Goal: Information Seeking & Learning: Find specific fact

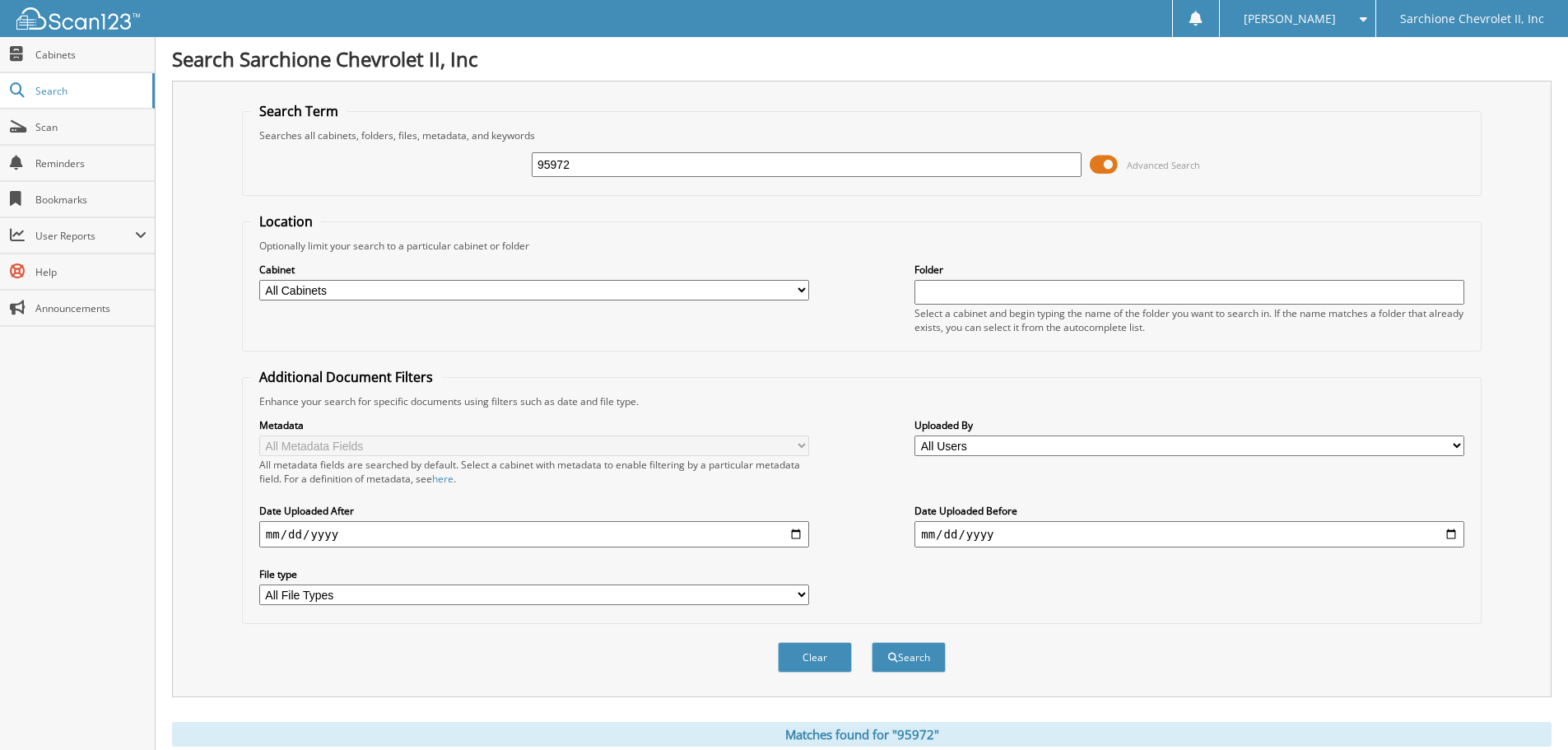
click at [731, 167] on input "95972" at bounding box center [807, 164] width 550 height 25
type input "94411"
click at [872, 642] on button "Search" at bounding box center [909, 657] width 74 height 31
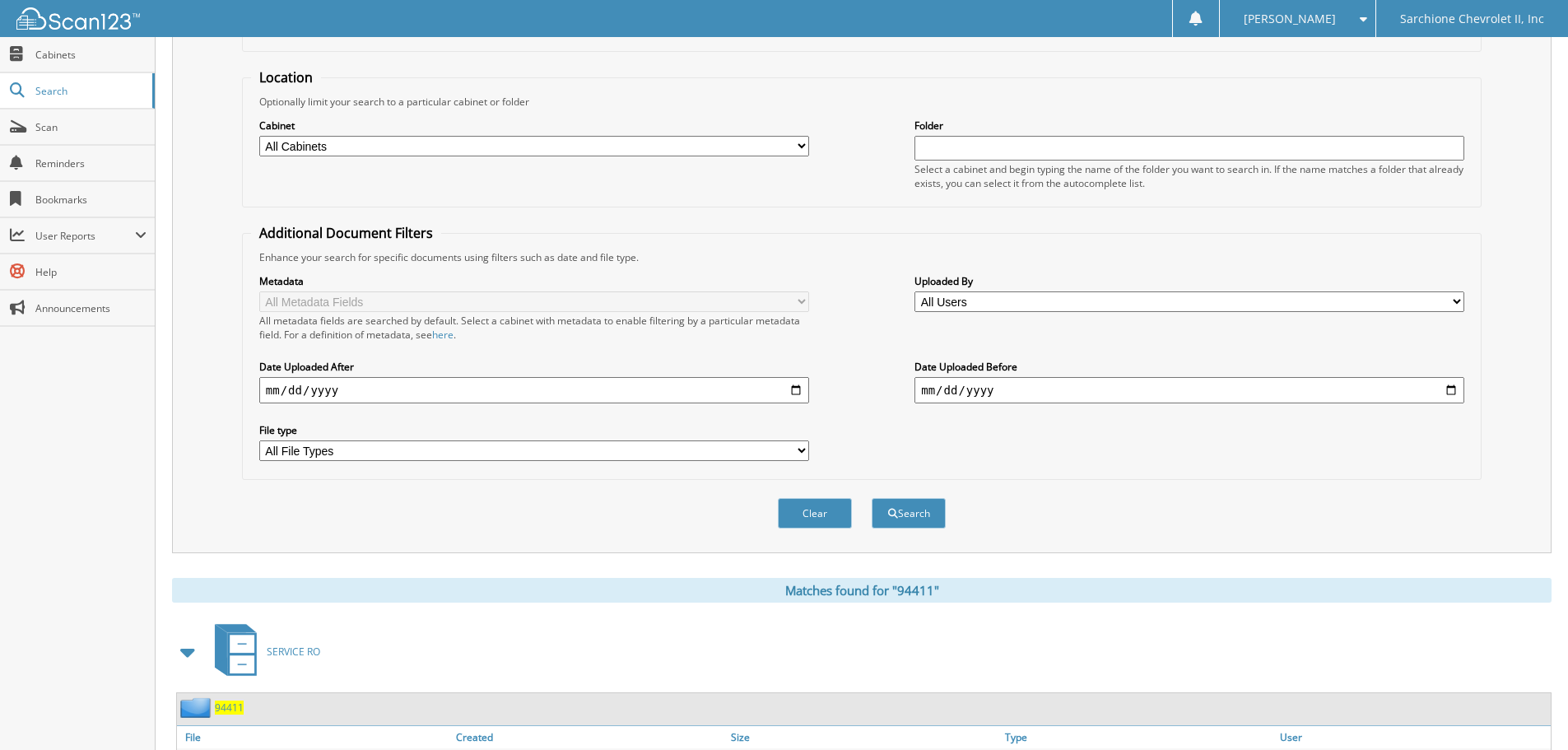
scroll to position [262, 0]
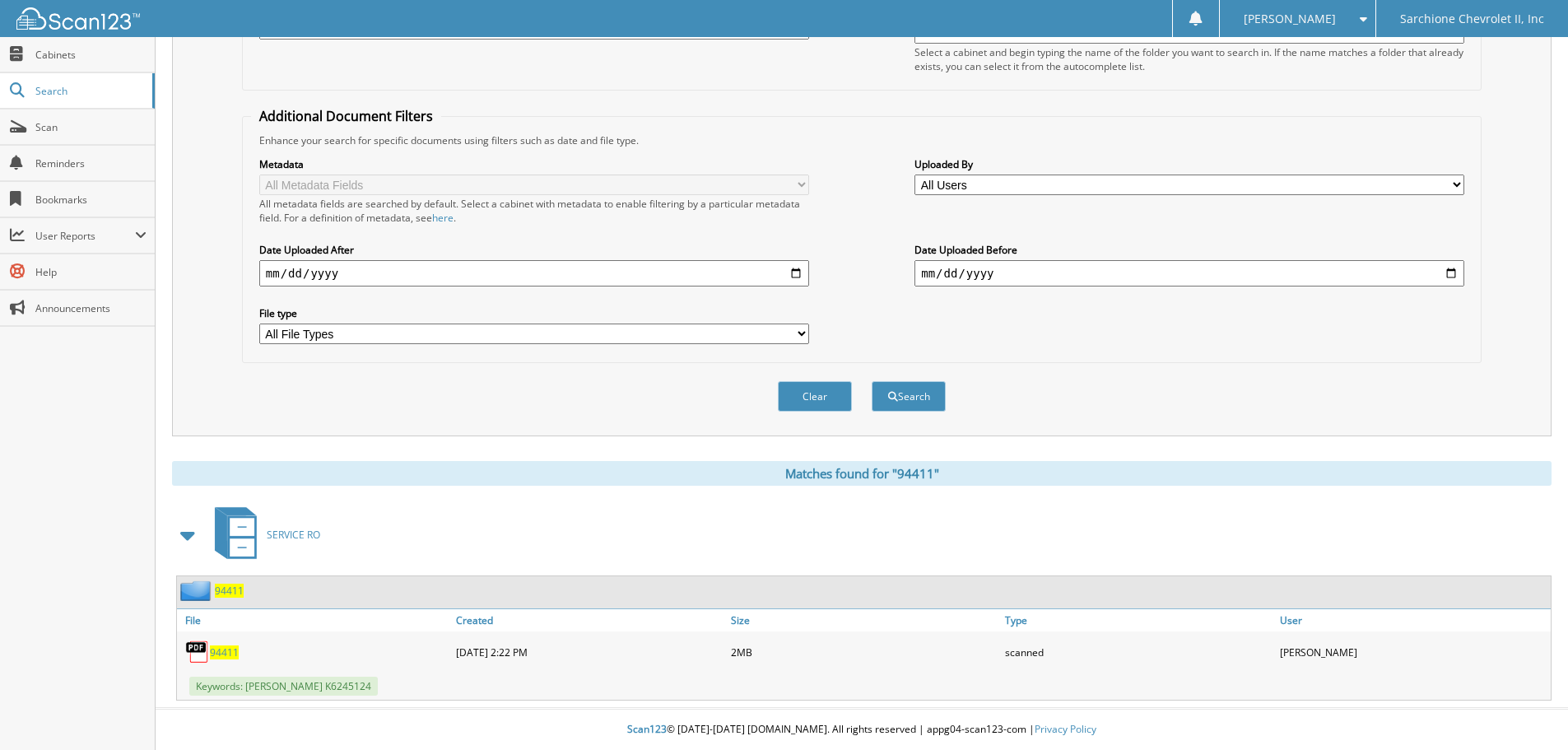
click at [227, 647] on span "94411" at bounding box center [224, 652] width 29 height 14
